Goal: Navigation & Orientation: Find specific page/section

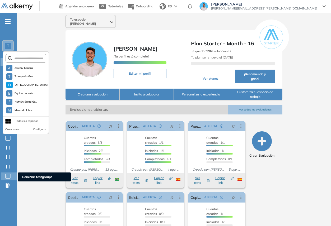
click at [10, 174] on icon at bounding box center [7, 176] width 5 height 5
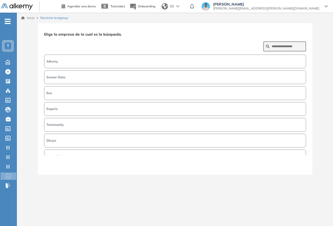
click at [204, 60] on button "Alkemy" at bounding box center [175, 62] width 262 height 14
click at [288, 165] on button "Siguiente" at bounding box center [294, 165] width 23 height 7
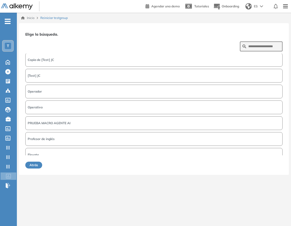
scroll to position [3, 0]
click at [15, 52] on ul "T Home Home Crear Evaluación Crear Evaluación Evaluaciones Evaluaciones Candida…" at bounding box center [8, 105] width 17 height 169
click at [10, 45] on div "T" at bounding box center [8, 46] width 6 height 6
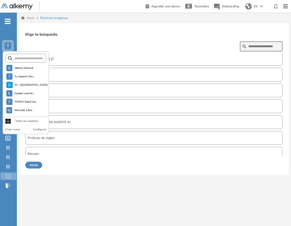
click at [145, 56] on button "Copia de [Test] JC" at bounding box center [154, 59] width 258 height 14
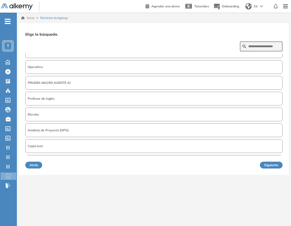
scroll to position [78, 0]
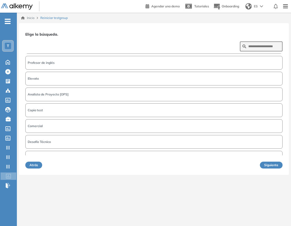
click at [31, 164] on button "Atrás" at bounding box center [33, 165] width 17 height 7
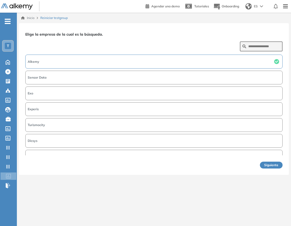
click at [50, 93] on button "Exo" at bounding box center [154, 94] width 258 height 14
click at [10, 62] on icon at bounding box center [7, 62] width 9 height 6
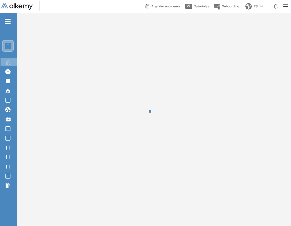
click at [5, 44] on div "T" at bounding box center [8, 46] width 6 height 6
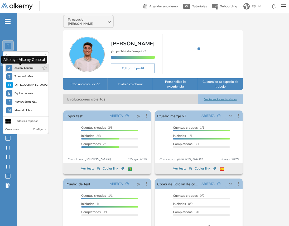
click at [20, 69] on span "Alkemy General" at bounding box center [24, 68] width 19 height 4
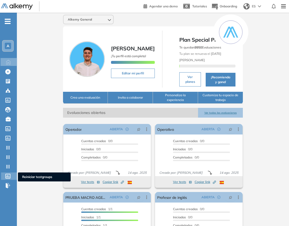
click at [8, 176] on icon at bounding box center [7, 176] width 5 height 5
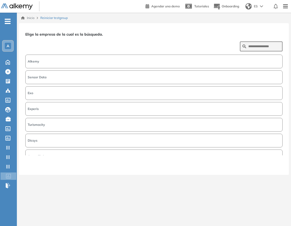
click at [175, 62] on button "Alkemy" at bounding box center [154, 62] width 258 height 14
click at [271, 163] on button "Siguiente" at bounding box center [271, 165] width 23 height 7
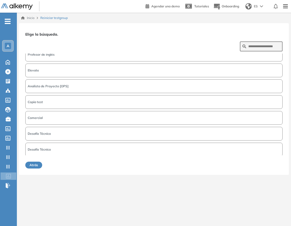
scroll to position [140, 0]
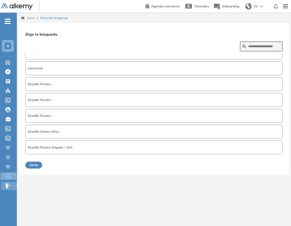
click at [7, 184] on icon at bounding box center [7, 185] width 3 height 5
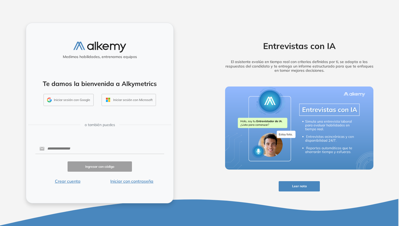
click at [62, 101] on button "Iniciar sesión con Google" at bounding box center [69, 100] width 50 height 12
